Goal: Transaction & Acquisition: Purchase product/service

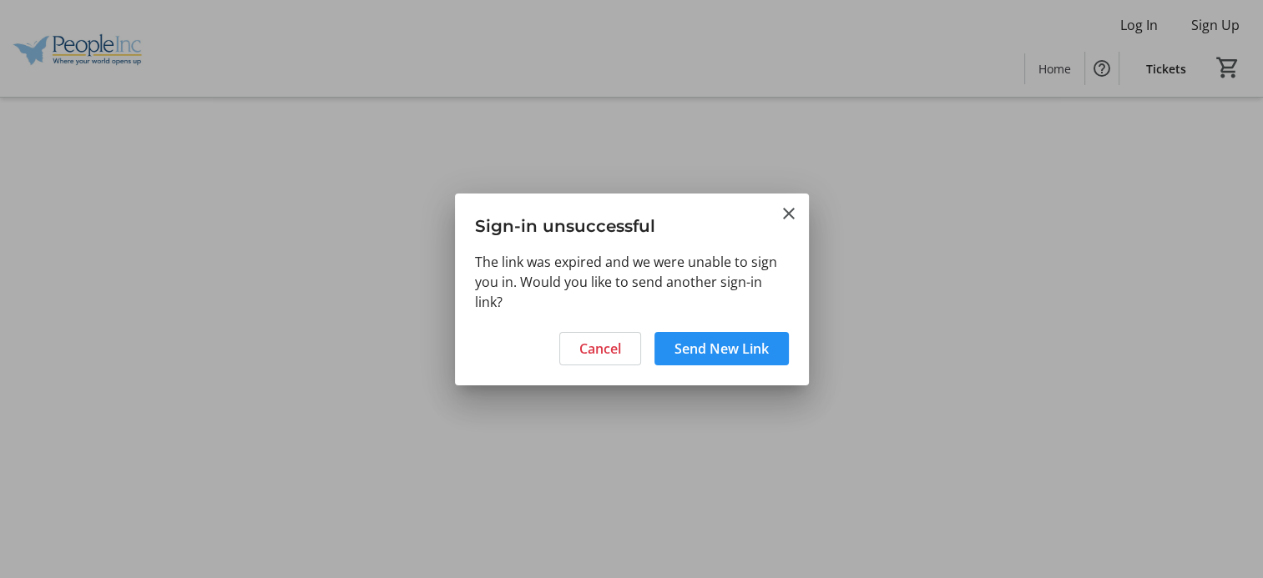
click at [734, 353] on span "Send New Link" at bounding box center [721, 349] width 94 height 20
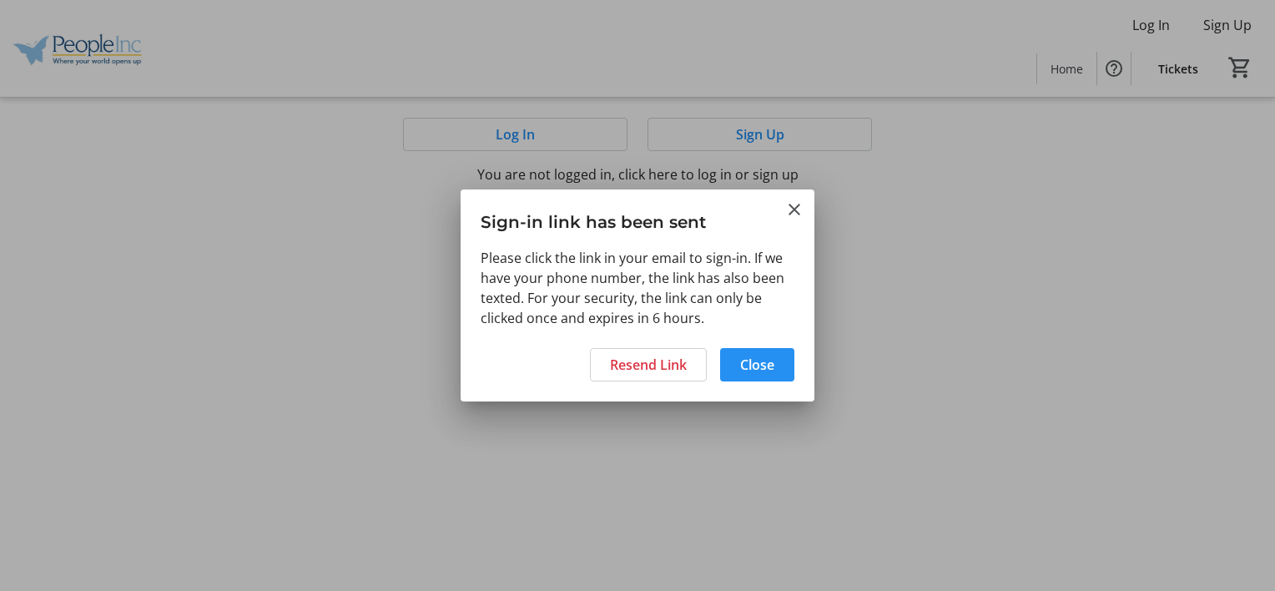
click at [765, 355] on span "Close" at bounding box center [757, 365] width 34 height 20
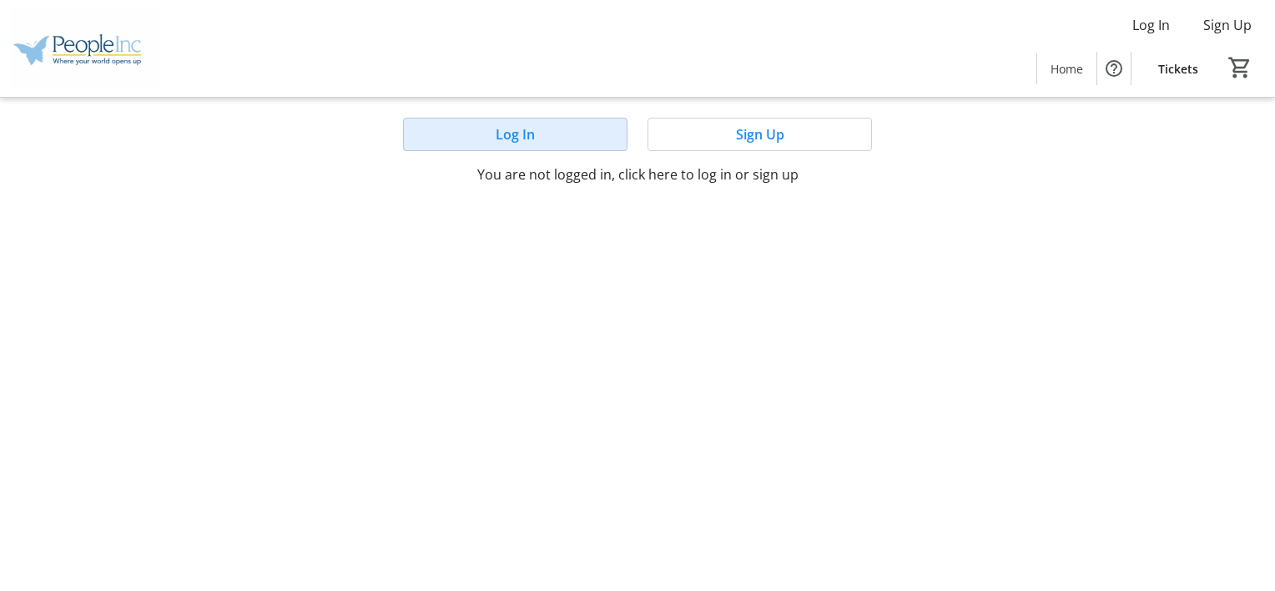
click at [567, 139] on span at bounding box center [515, 134] width 223 height 40
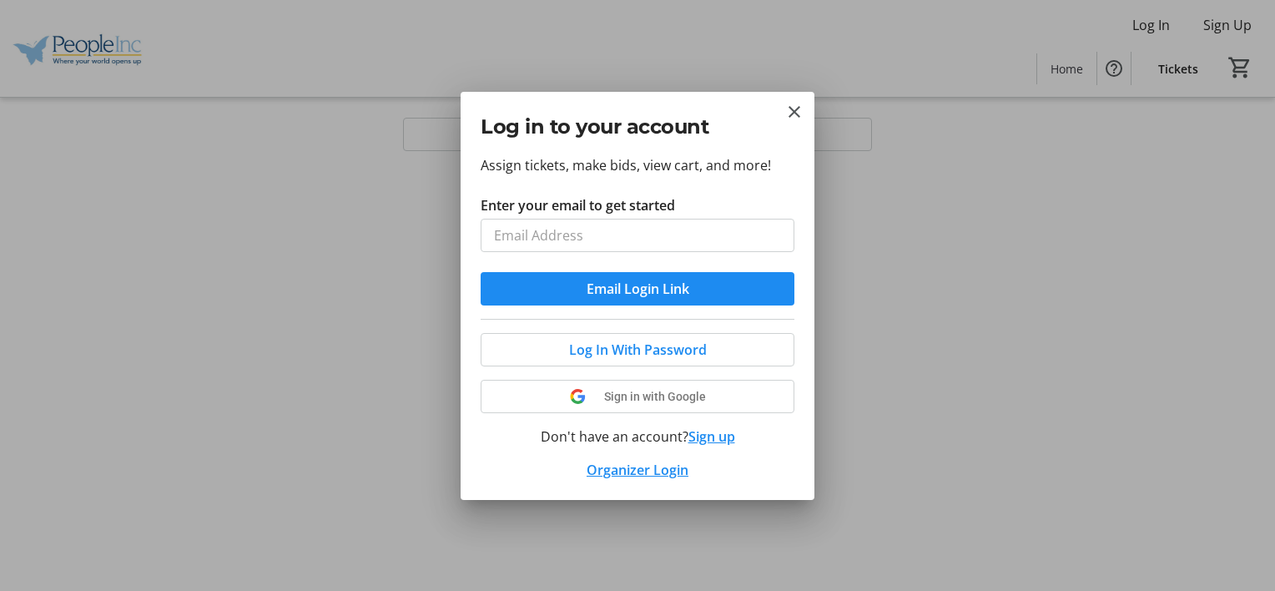
click at [612, 233] on input "Enter your email to get started" at bounding box center [638, 235] width 314 height 33
type input "[EMAIL_ADDRESS][PERSON_NAME][DOMAIN_NAME]"
click at [634, 301] on span "submit" at bounding box center [638, 289] width 314 height 40
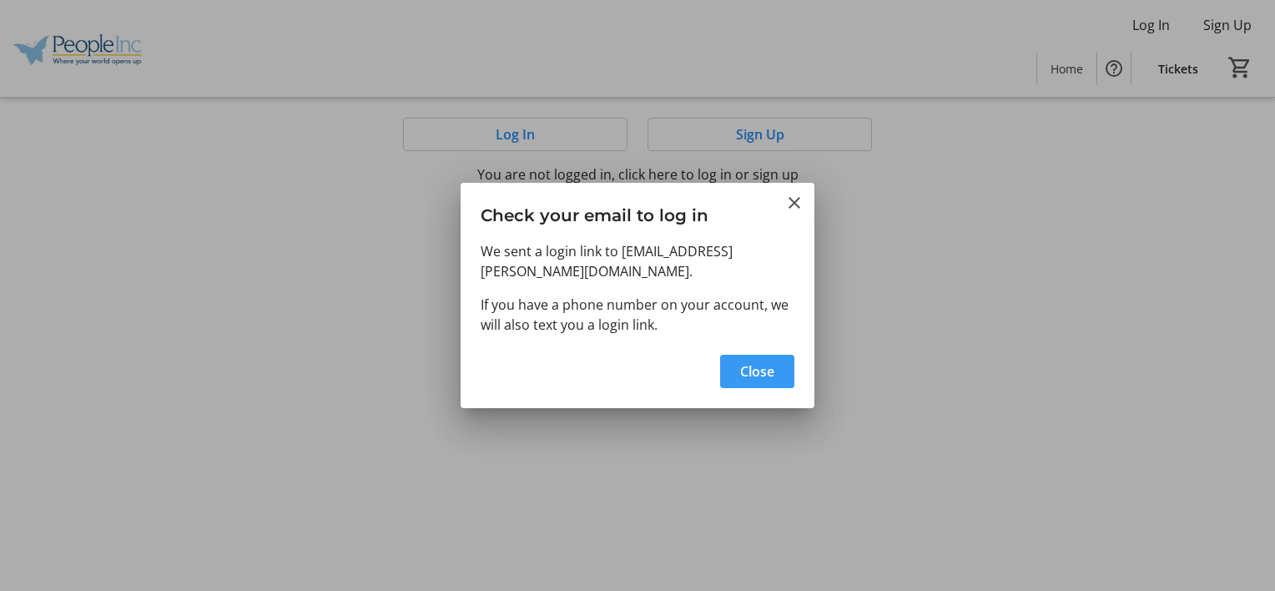
click at [741, 366] on span "Close" at bounding box center [757, 371] width 34 height 20
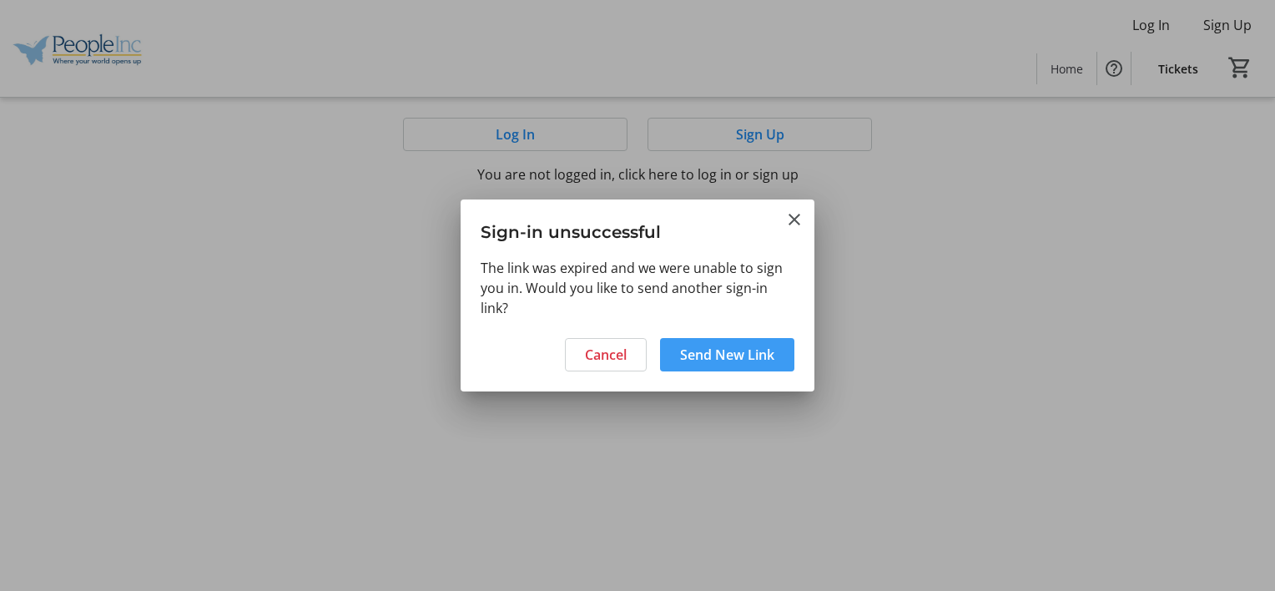
click at [747, 357] on span "Send New Link" at bounding box center [727, 355] width 94 height 20
